Goal: Task Accomplishment & Management: Manage account settings

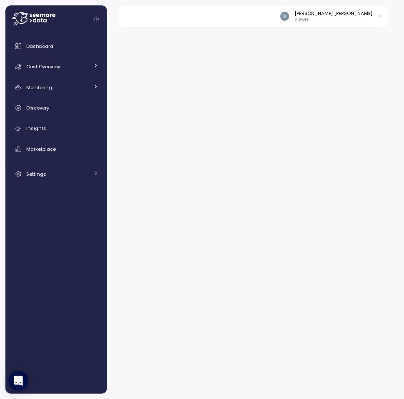
click at [363, 21] on p "Viewer" at bounding box center [334, 20] width 78 height 6
click at [356, 44] on div "Log out" at bounding box center [362, 45] width 32 height 7
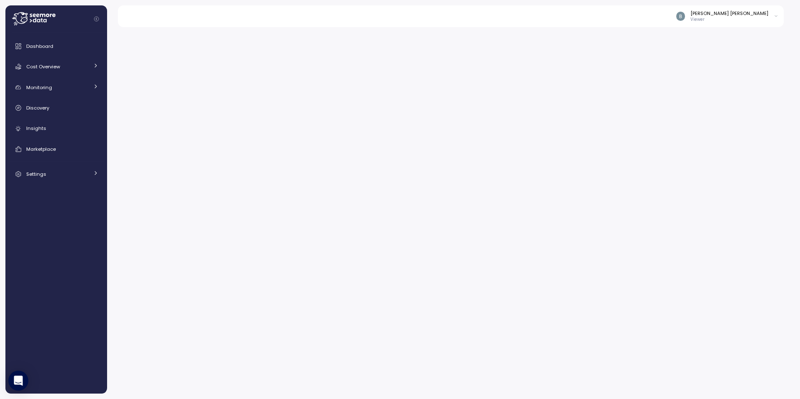
click at [117, 50] on div at bounding box center [453, 210] width 693 height 377
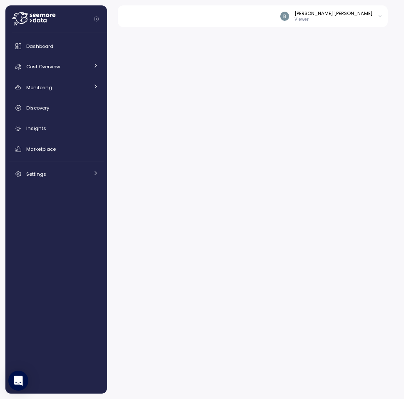
click at [300, 85] on div at bounding box center [255, 210] width 297 height 377
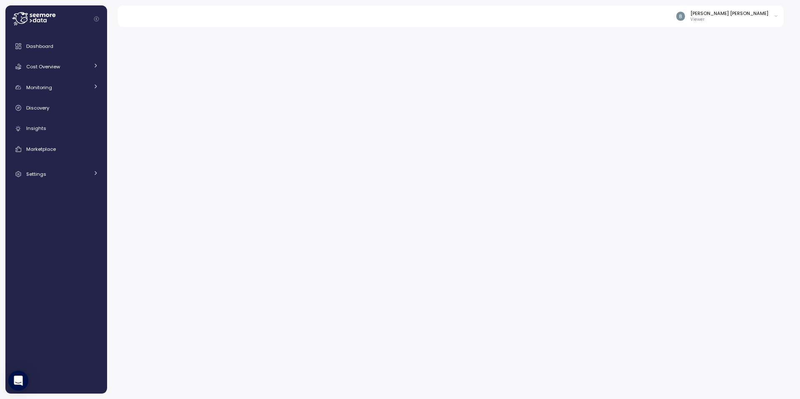
click at [404, 15] on div "[PERSON_NAME] [PERSON_NAME]" at bounding box center [729, 13] width 78 height 7
click at [400, 47] on div at bounding box center [453, 210] width 693 height 377
